Goal: Navigation & Orientation: Find specific page/section

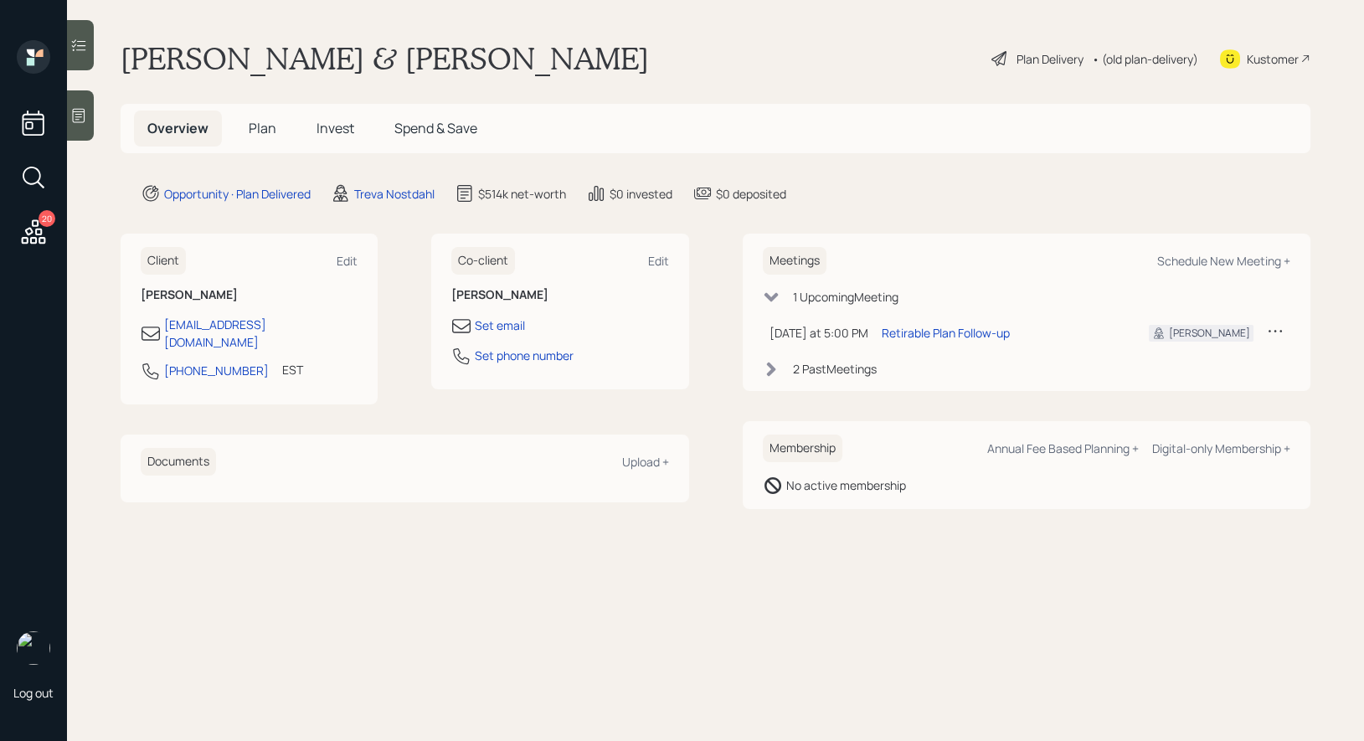
click at [257, 133] on span "Plan" at bounding box center [263, 128] width 28 height 18
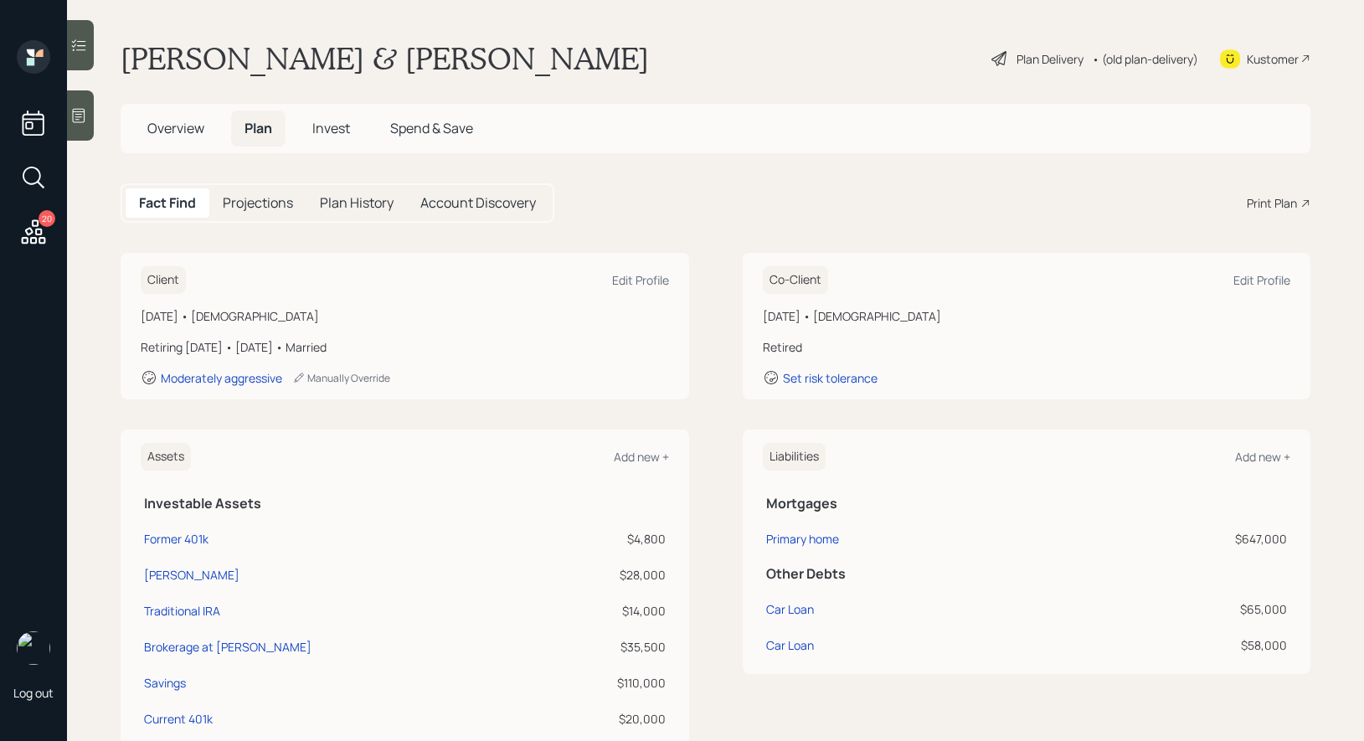
click at [334, 133] on span "Invest" at bounding box center [331, 128] width 38 height 18
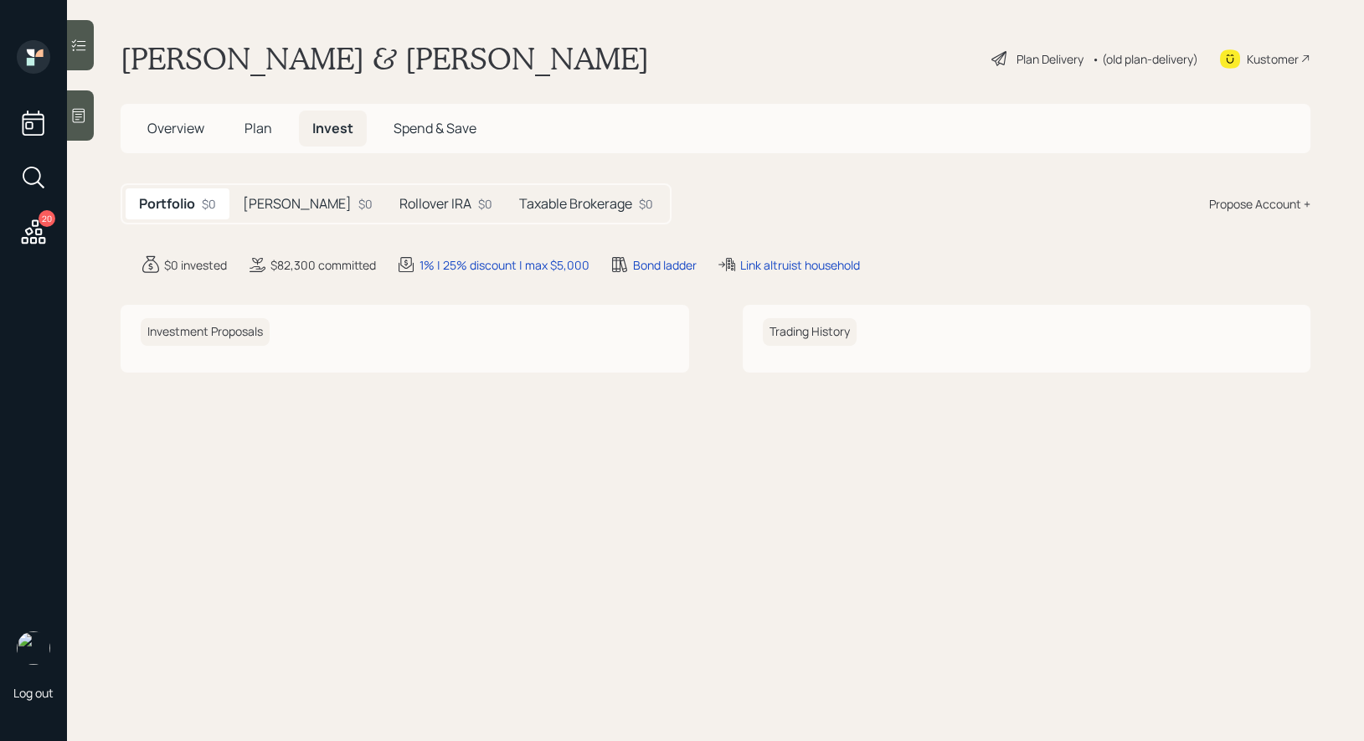
click at [293, 196] on h5 "[PERSON_NAME]" at bounding box center [297, 204] width 109 height 16
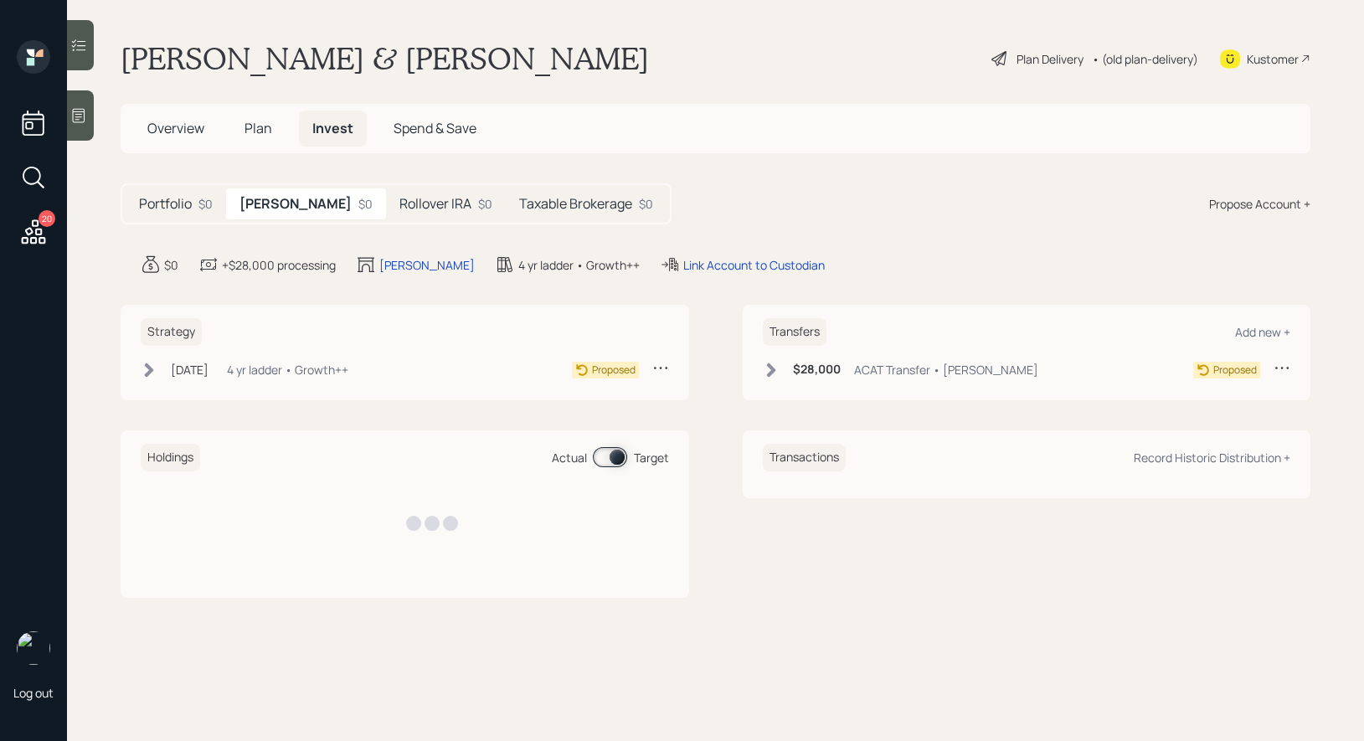
click at [400, 196] on h5 "Rollover IRA" at bounding box center [436, 204] width 72 height 16
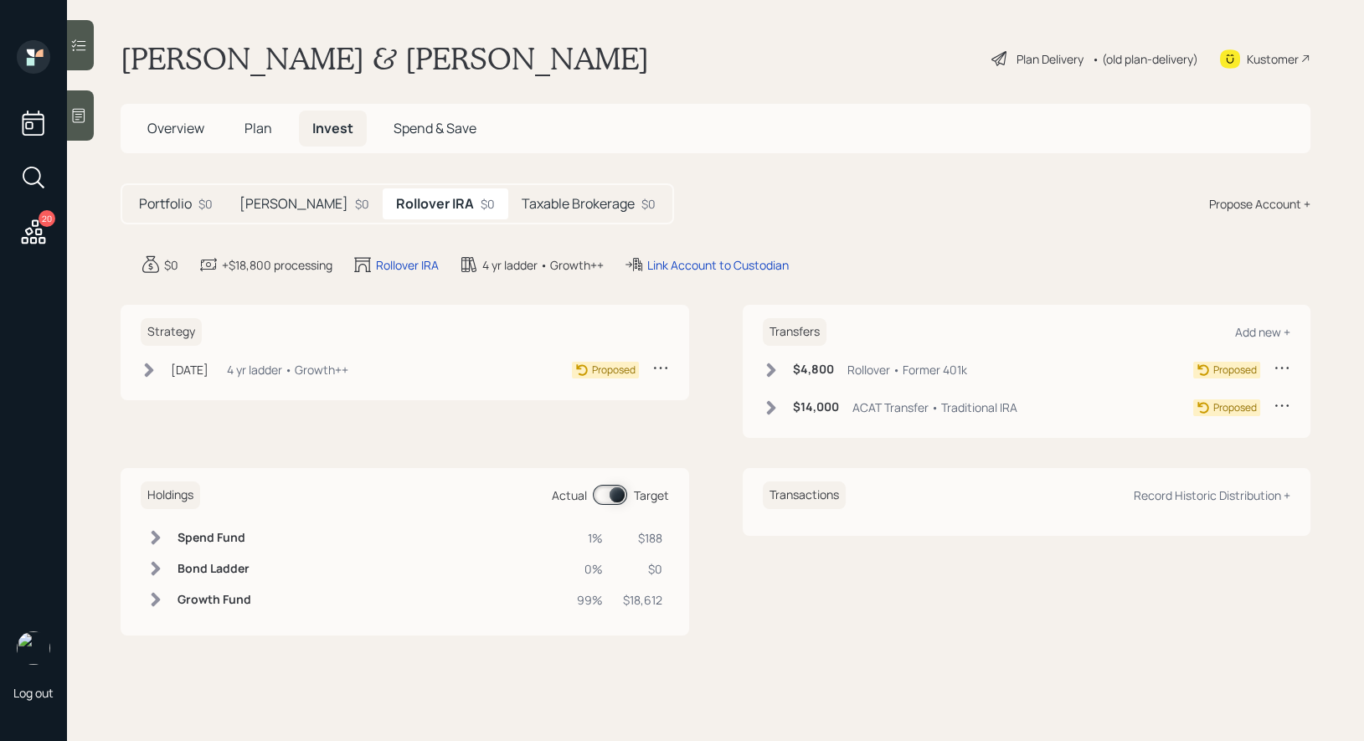
click at [508, 191] on div "Taxable Brokerage $0" at bounding box center [588, 203] width 161 height 31
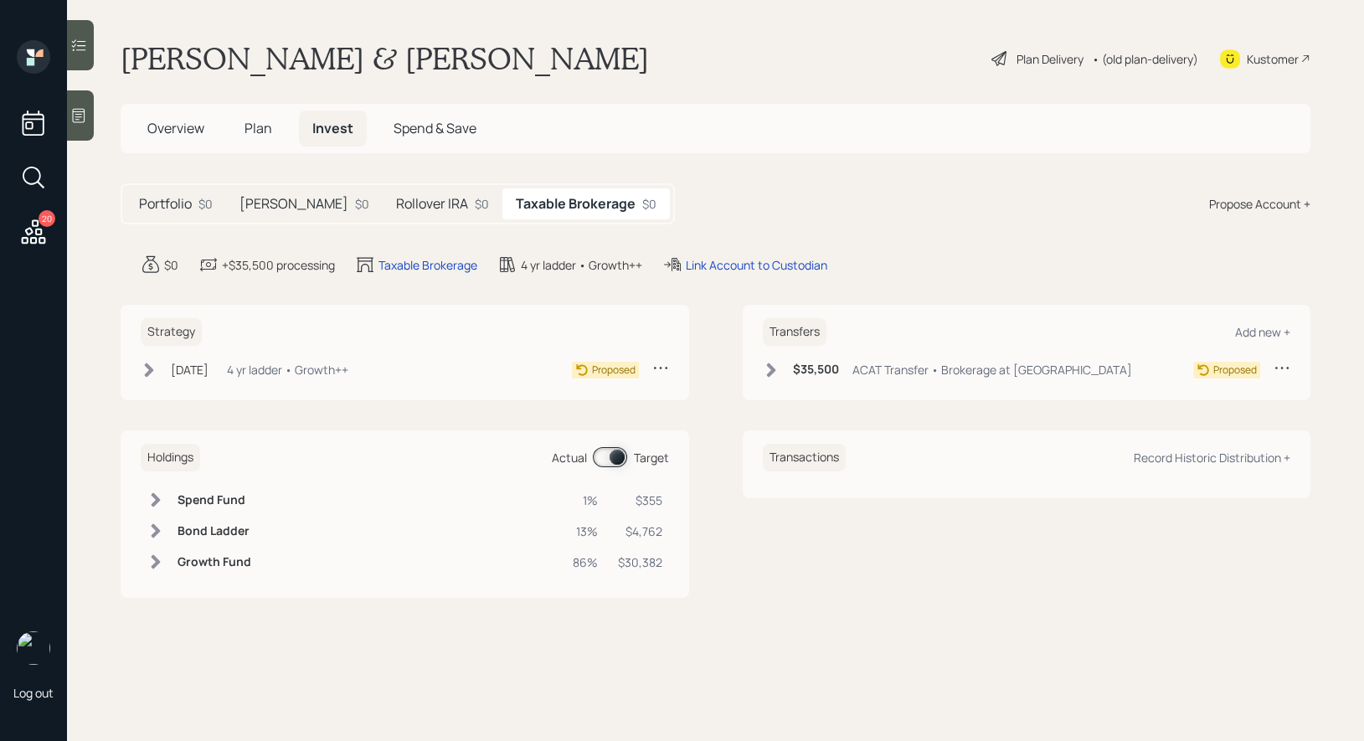
click at [396, 208] on h5 "Rollover IRA" at bounding box center [432, 204] width 72 height 16
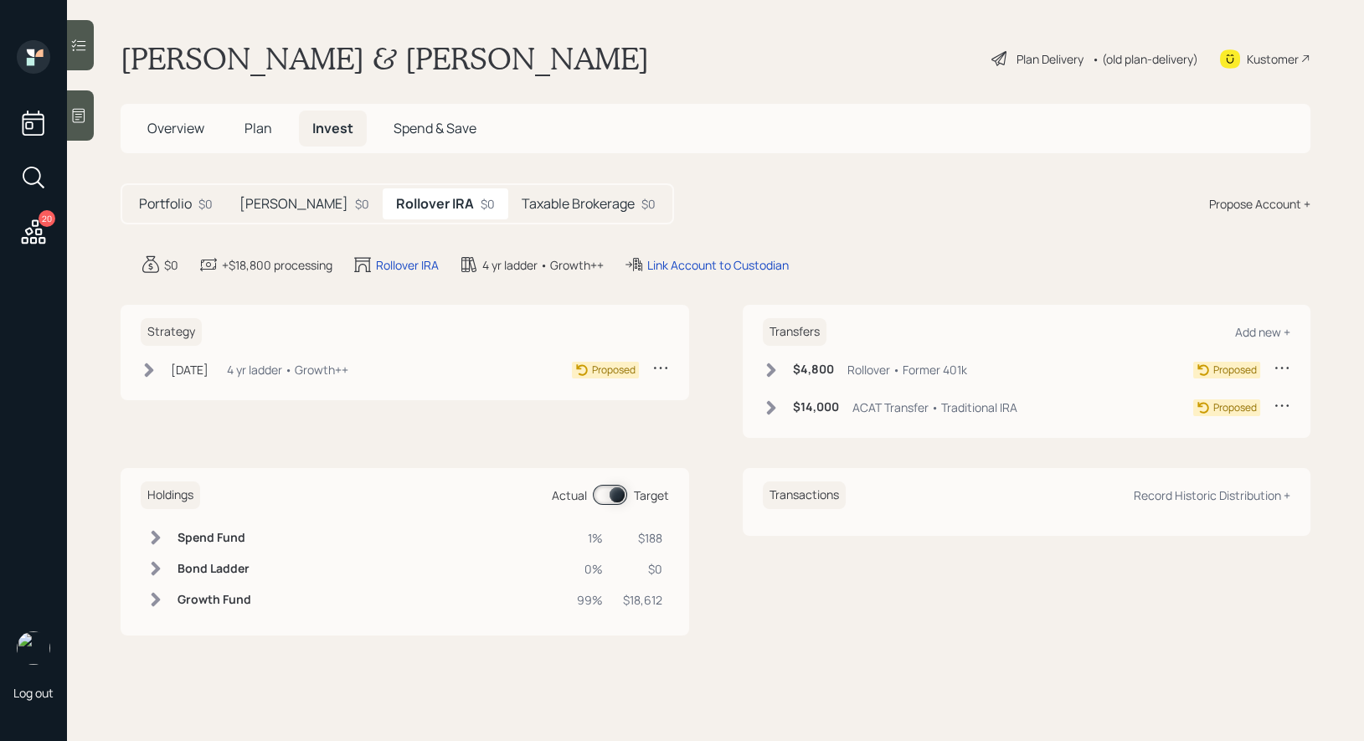
click at [271, 202] on h5 "[PERSON_NAME]" at bounding box center [294, 204] width 109 height 16
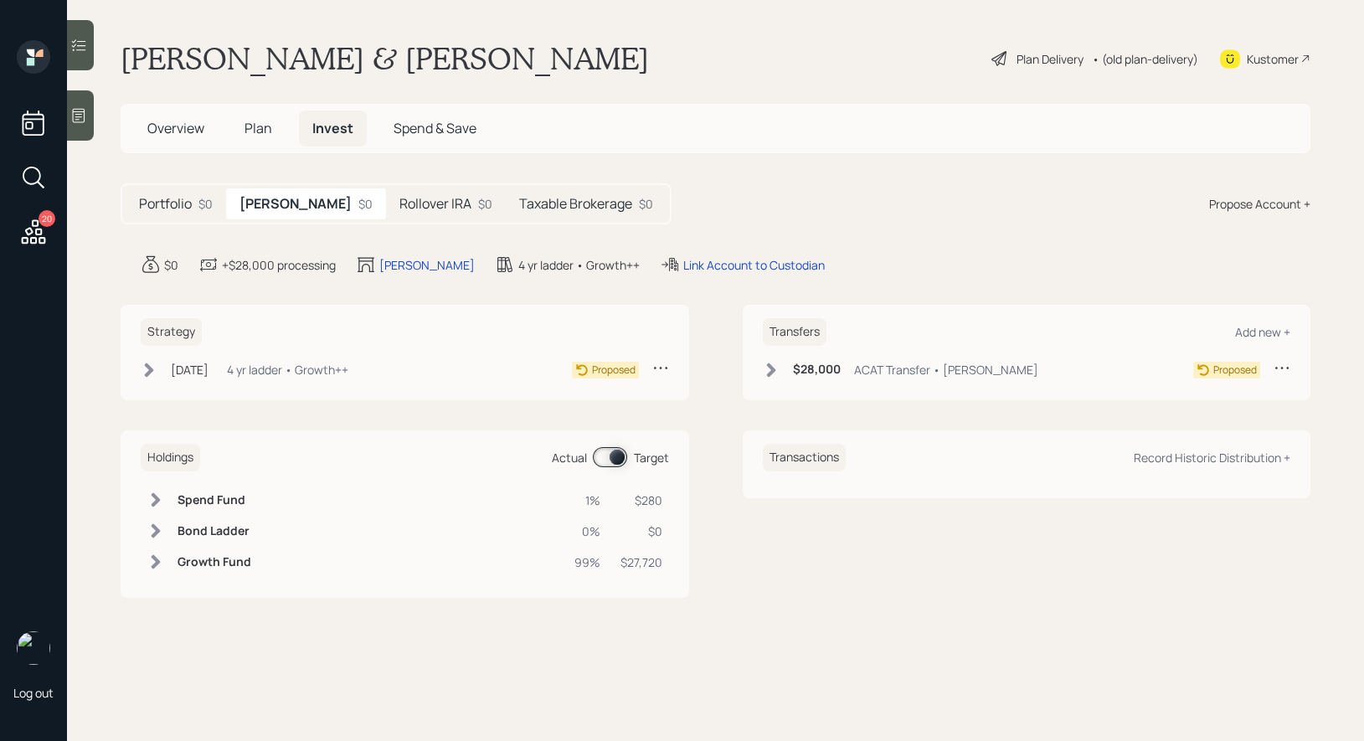
click at [262, 126] on span "Plan" at bounding box center [259, 128] width 28 height 18
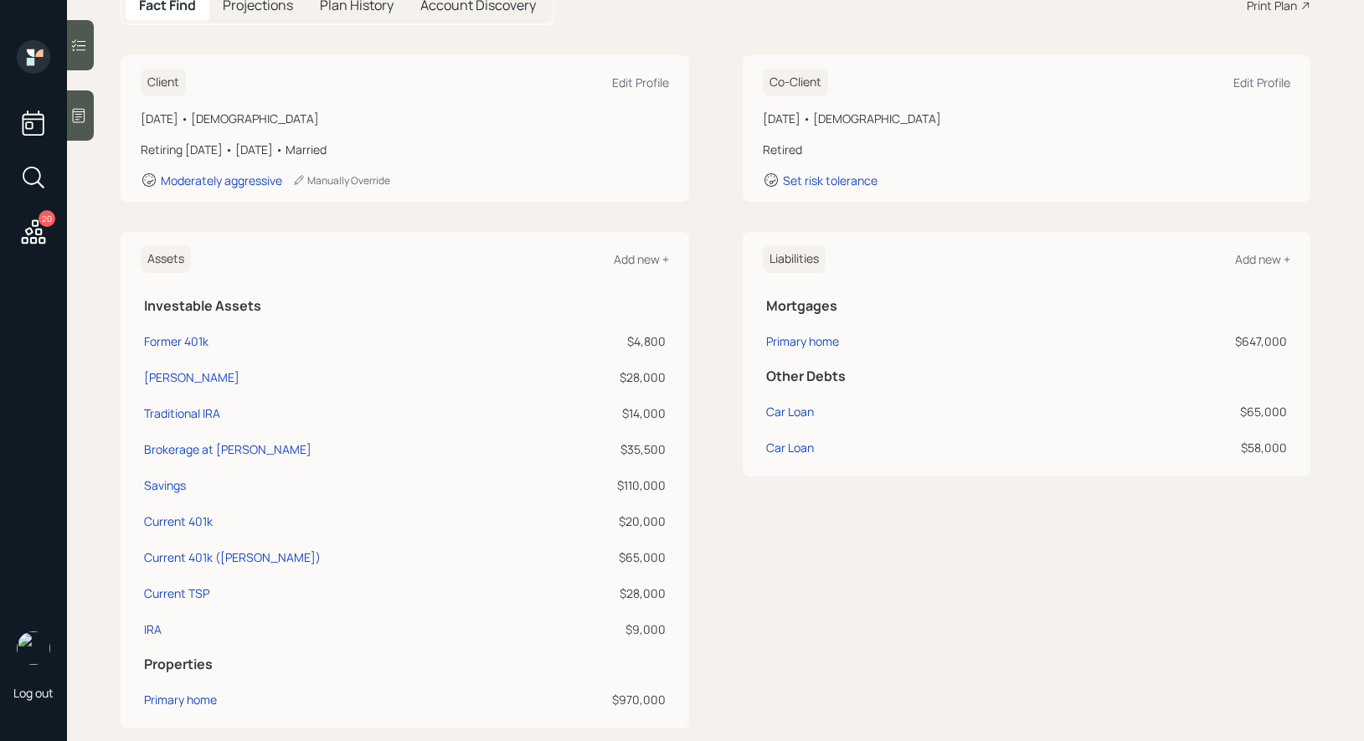
scroll to position [203, 0]
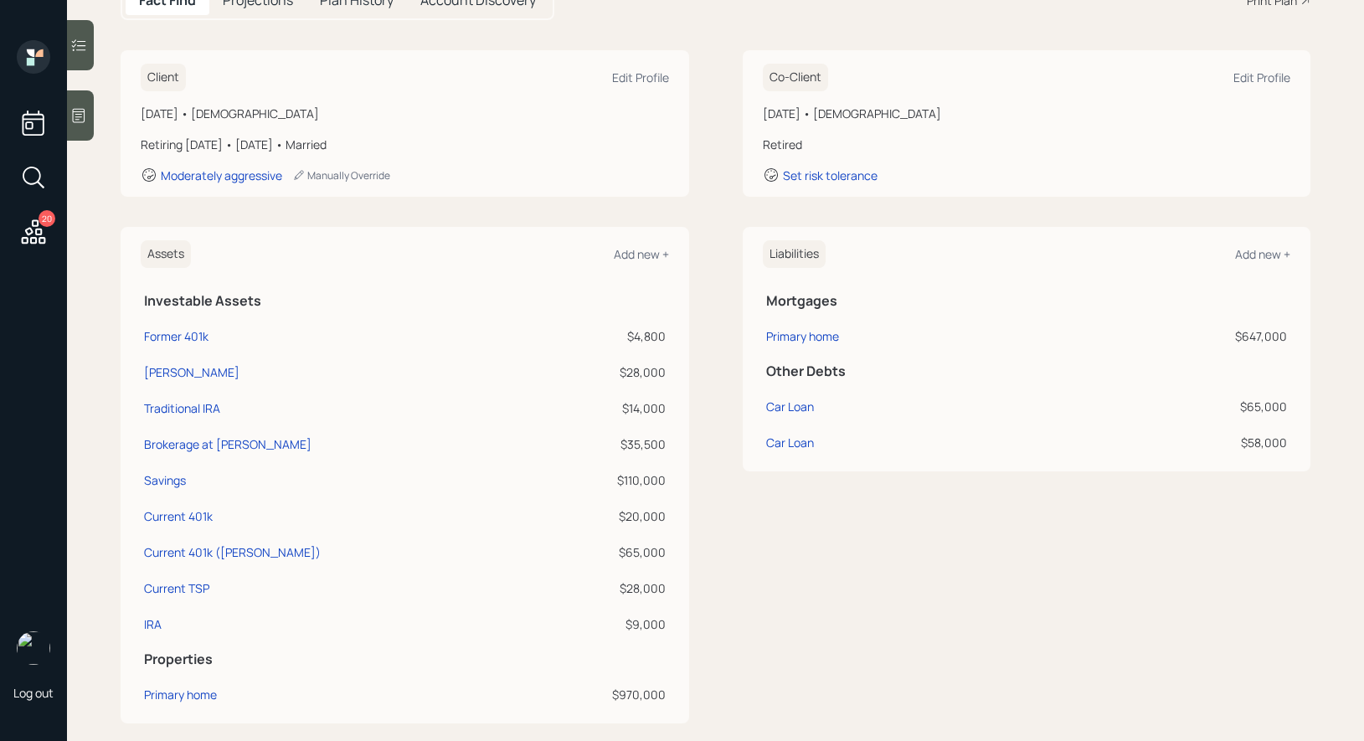
click at [691, 230] on div "Assets Add new + Investable Assets Former 401k $4,800 [PERSON_NAME] $28,000 Tra…" at bounding box center [716, 475] width 1190 height 497
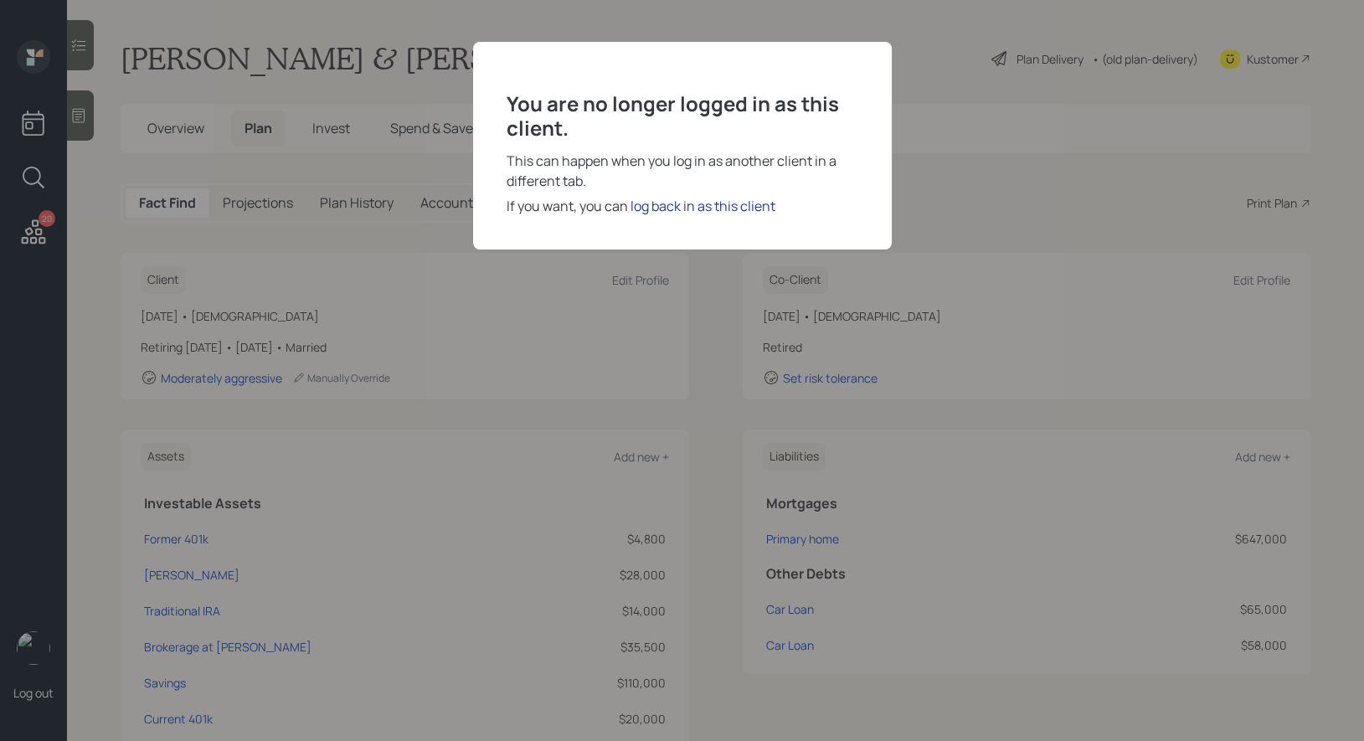
click at [667, 201] on div "log back in as this client" at bounding box center [703, 206] width 145 height 20
